Goal: Task Accomplishment & Management: Complete application form

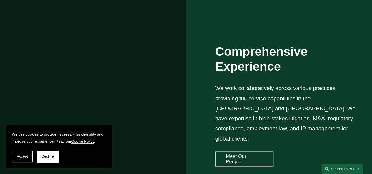
scroll to position [470, 0]
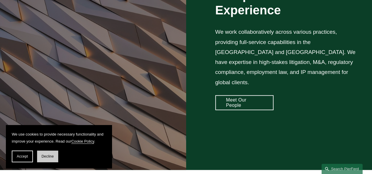
click at [45, 157] on span "Decline" at bounding box center [47, 157] width 12 height 4
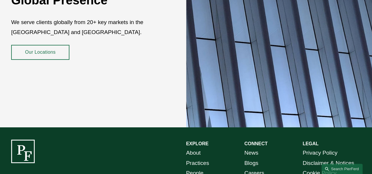
scroll to position [1027, 0]
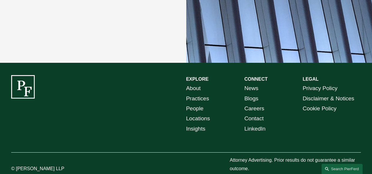
click at [200, 104] on link "People" at bounding box center [194, 109] width 17 height 10
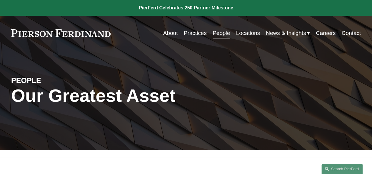
click at [324, 32] on link "Careers" at bounding box center [326, 33] width 20 height 11
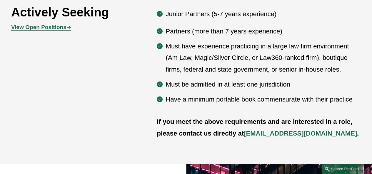
scroll to position [306, 0]
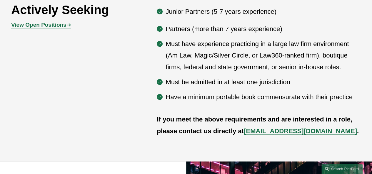
click at [40, 28] on strong "View Open Positions" at bounding box center [38, 25] width 55 height 6
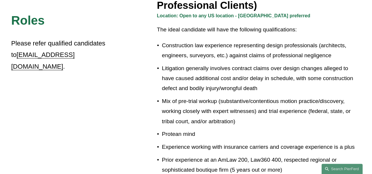
scroll to position [376, 0]
